Goal: Task Accomplishment & Management: Manage account settings

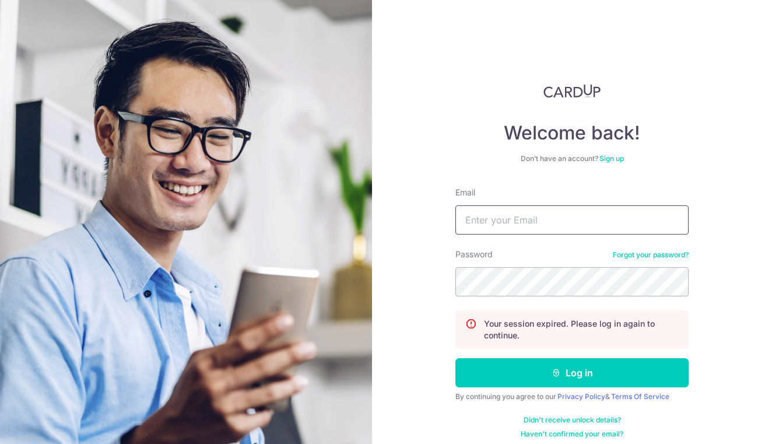
type input "[DOMAIN_NAME][EMAIL_ADDRESS][DOMAIN_NAME]"
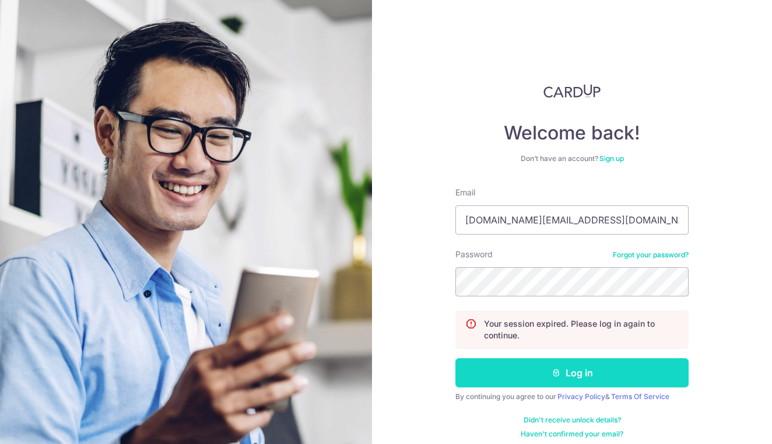
click at [537, 368] on button "Log in" at bounding box center [571, 372] width 233 height 29
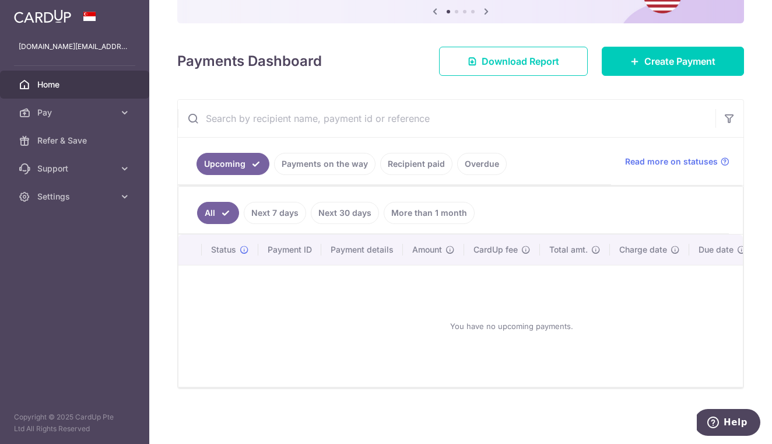
scroll to position [129, 0]
click at [427, 169] on link "Recipient paid" at bounding box center [416, 164] width 72 height 22
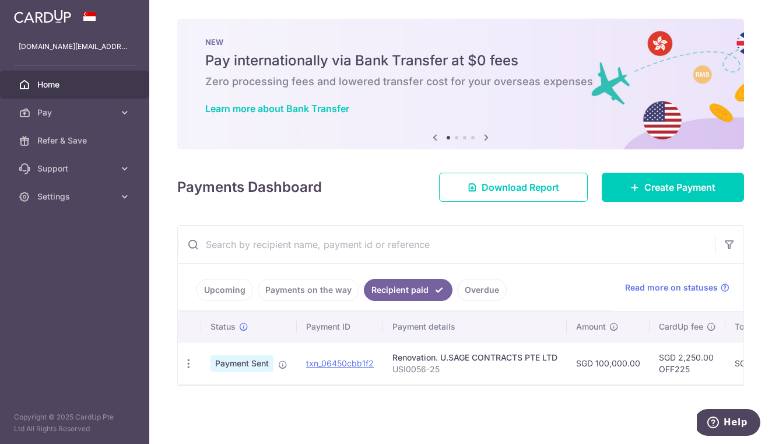
scroll to position [0, 0]
click at [331, 280] on link "Payments on the way" at bounding box center [308, 290] width 101 height 22
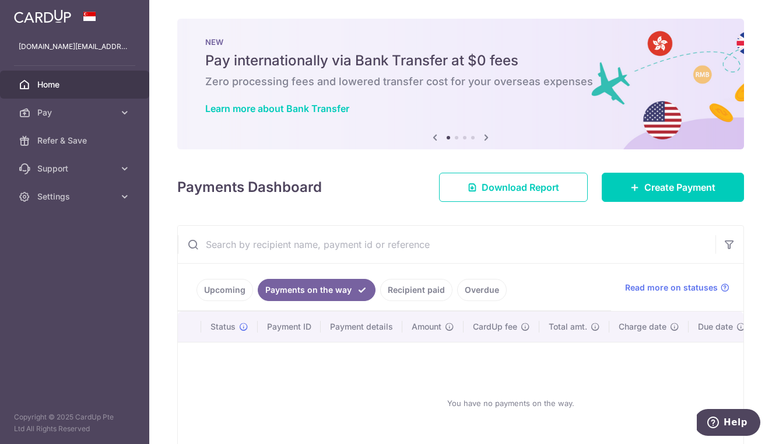
click at [236, 285] on link "Upcoming" at bounding box center [224, 290] width 57 height 22
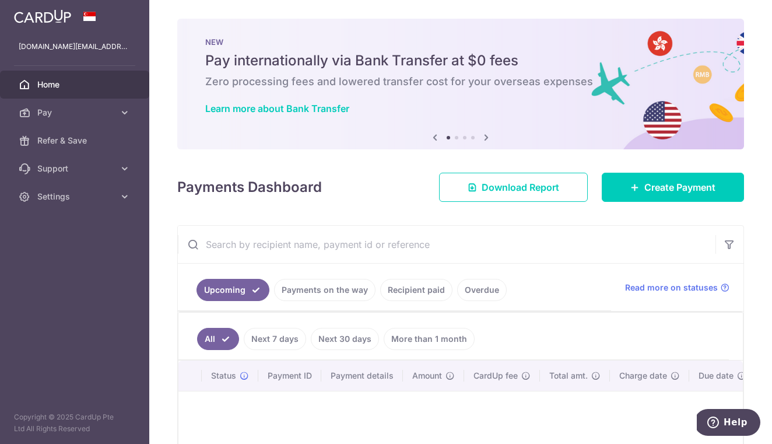
click at [472, 289] on link "Overdue" at bounding box center [482, 290] width 50 height 22
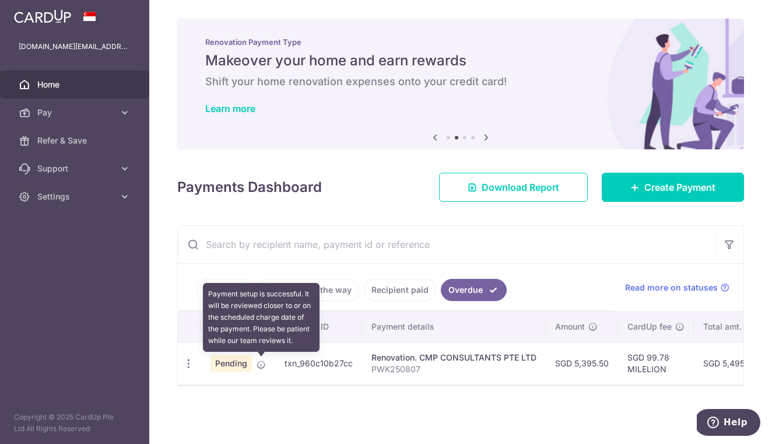
click at [258, 363] on icon at bounding box center [261, 364] width 9 height 9
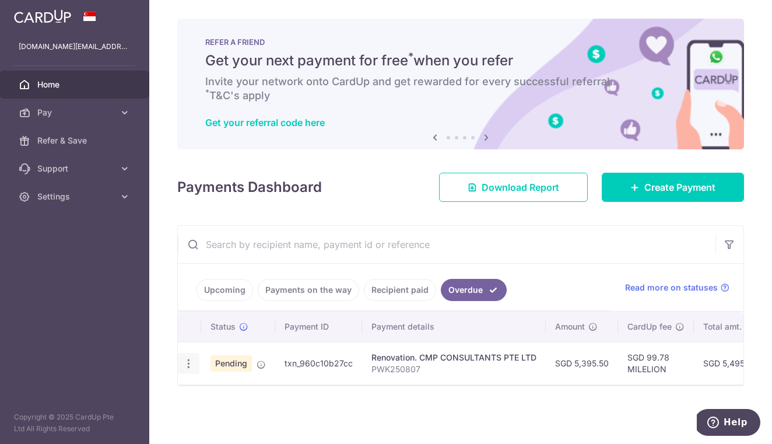
click at [181, 368] on div "Update payment Cancel payment Upload doc" at bounding box center [189, 364] width 22 height 22
click at [187, 364] on icon "button" at bounding box center [188, 363] width 12 height 12
click at [224, 401] on span "Update payment" at bounding box center [250, 395] width 79 height 14
radio input "true"
type input "5,395.50"
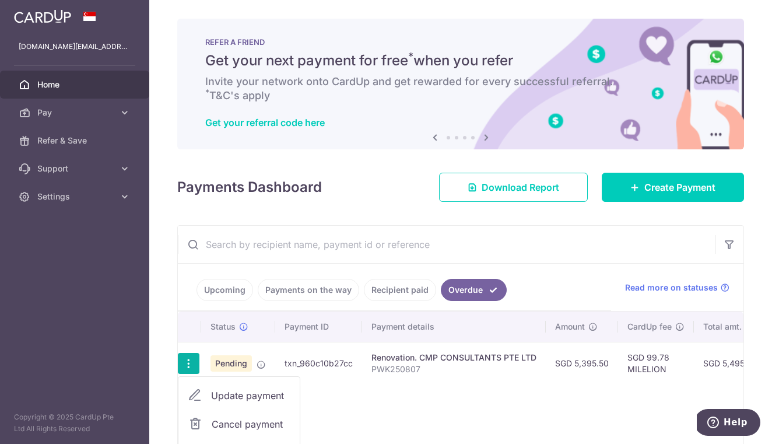
type input "[DATE]"
type input "PWK250807"
type input "Milestone stage E"
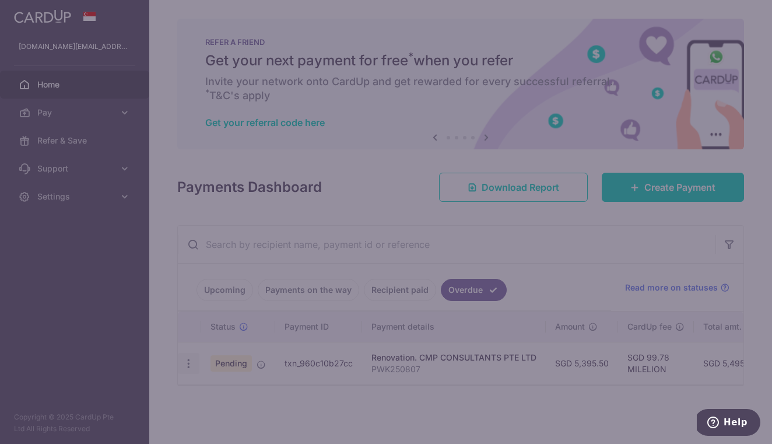
type input "MILELION"
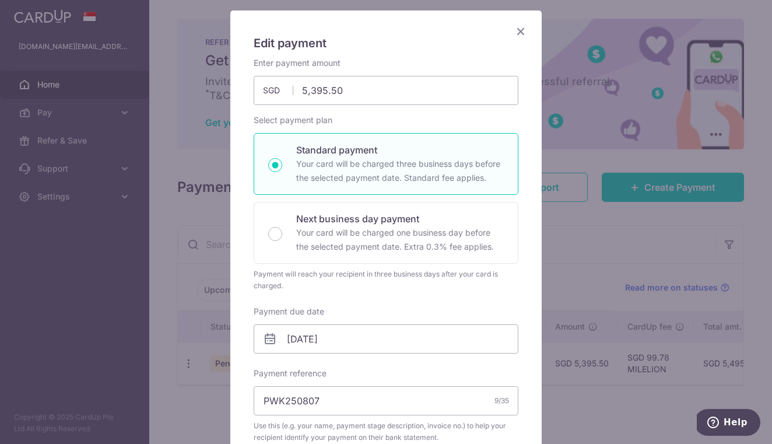
scroll to position [87, 0]
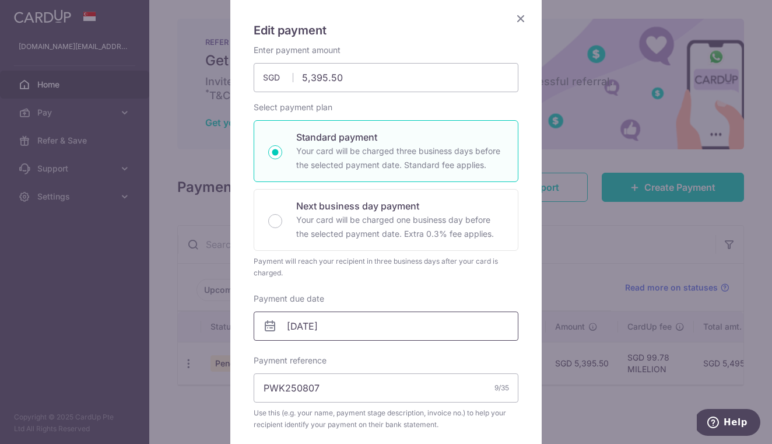
click at [344, 332] on input "[DATE]" at bounding box center [386, 325] width 265 height 29
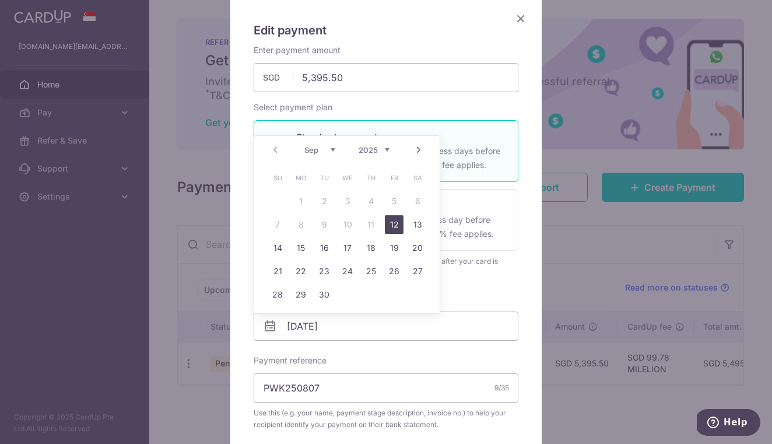
click at [394, 224] on link "12" at bounding box center [394, 224] width 19 height 19
type input "[DATE]"
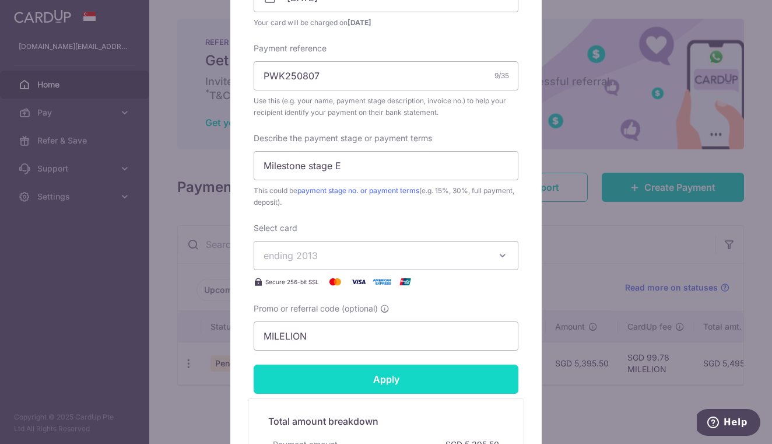
scroll to position [416, 0]
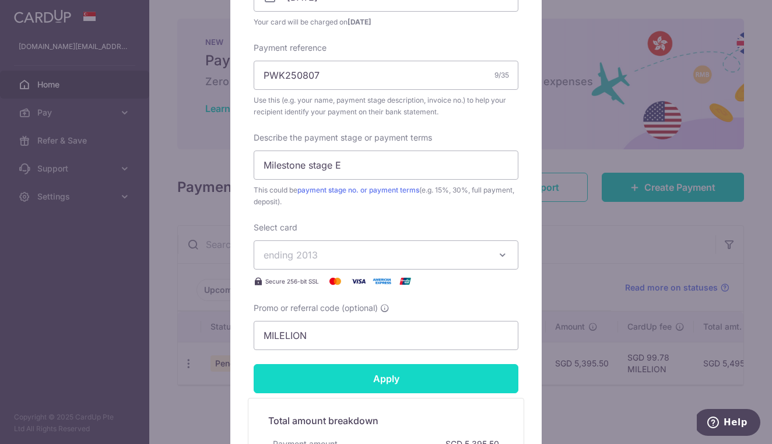
click at [371, 383] on input "Apply" at bounding box center [386, 378] width 265 height 29
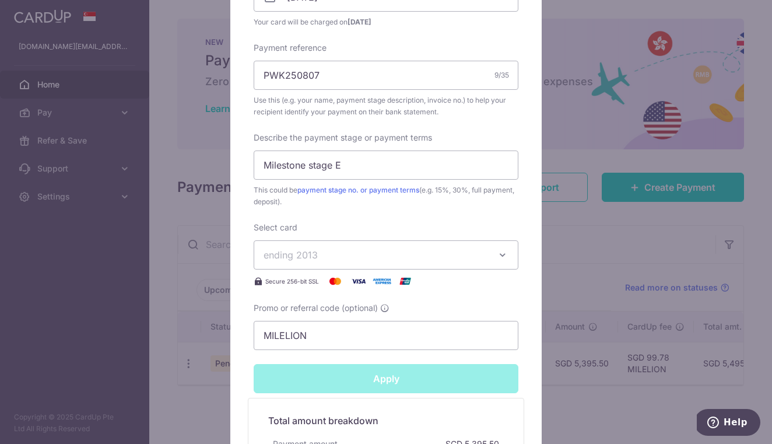
type input "Successfully Applied"
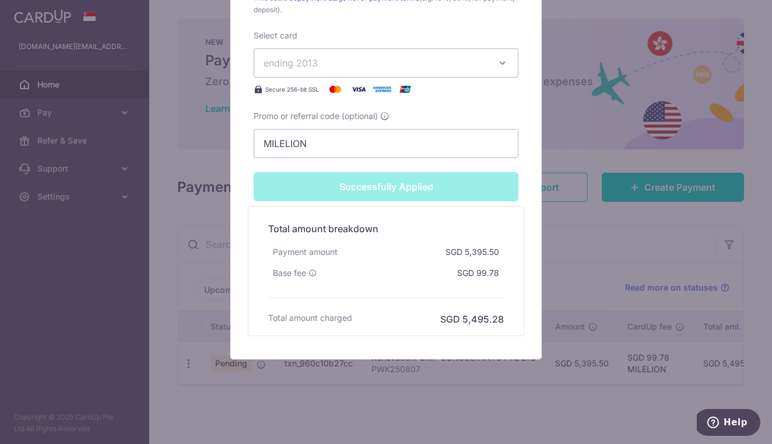
scroll to position [648, 0]
click at [449, 192] on div "Successfully Applied" at bounding box center [386, 186] width 279 height 29
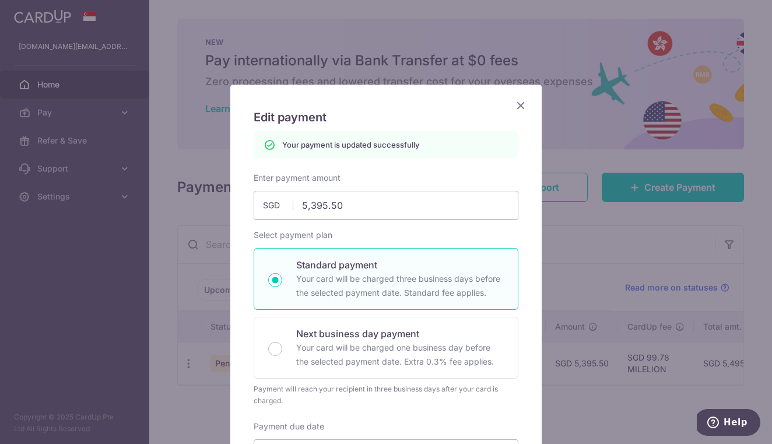
scroll to position [0, 0]
click at [523, 101] on icon "Close" at bounding box center [521, 105] width 14 height 15
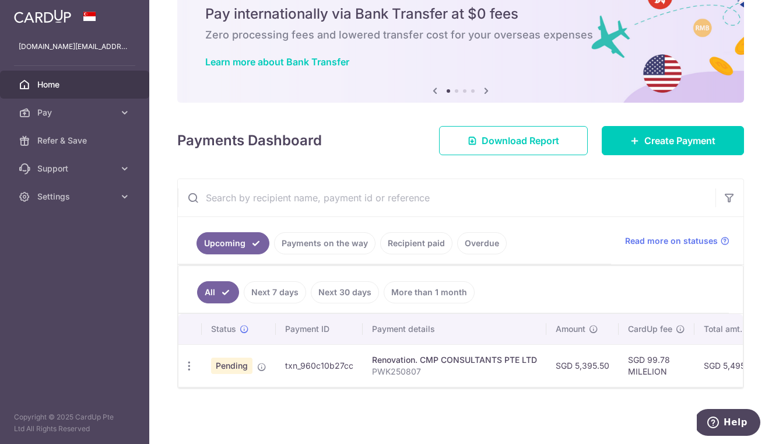
click at [406, 232] on link "Recipient paid" at bounding box center [416, 243] width 72 height 22
